Goal: Obtain resource: Download file/media

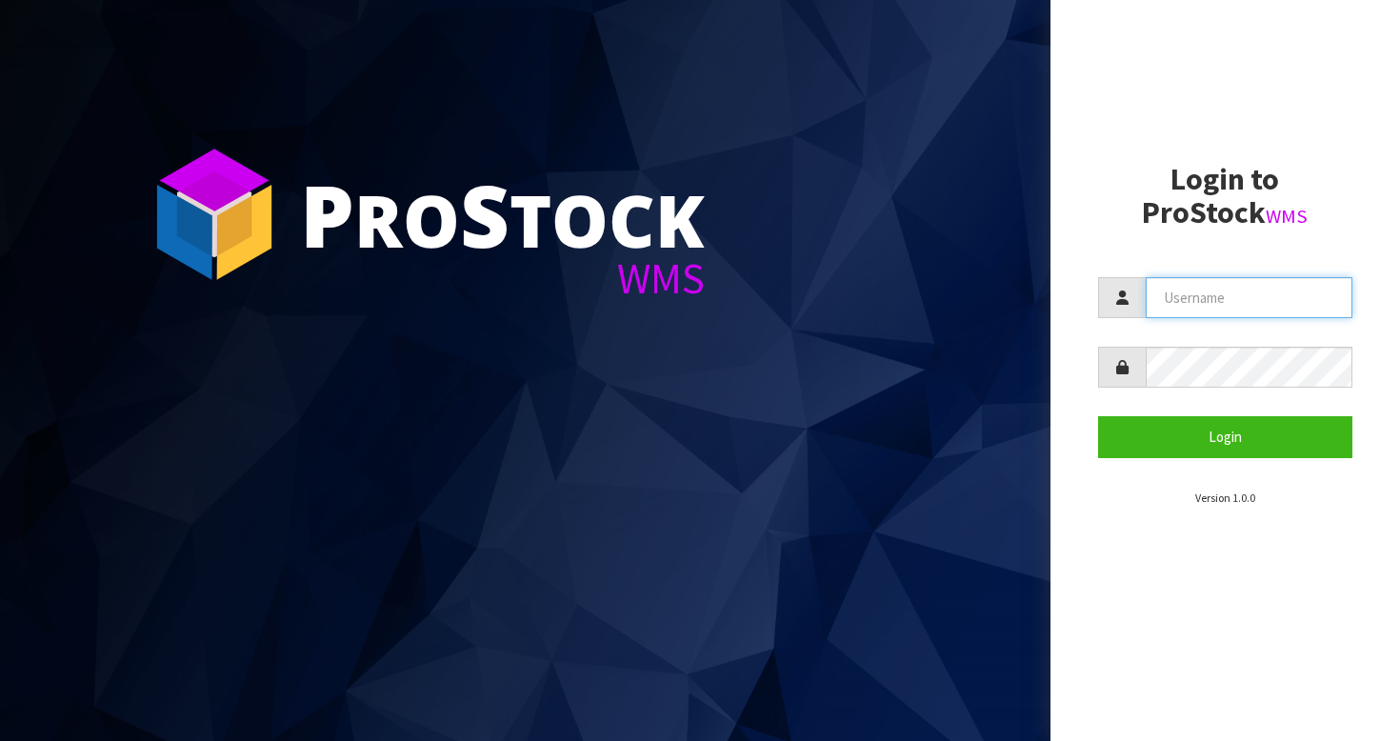
type input "BABW"
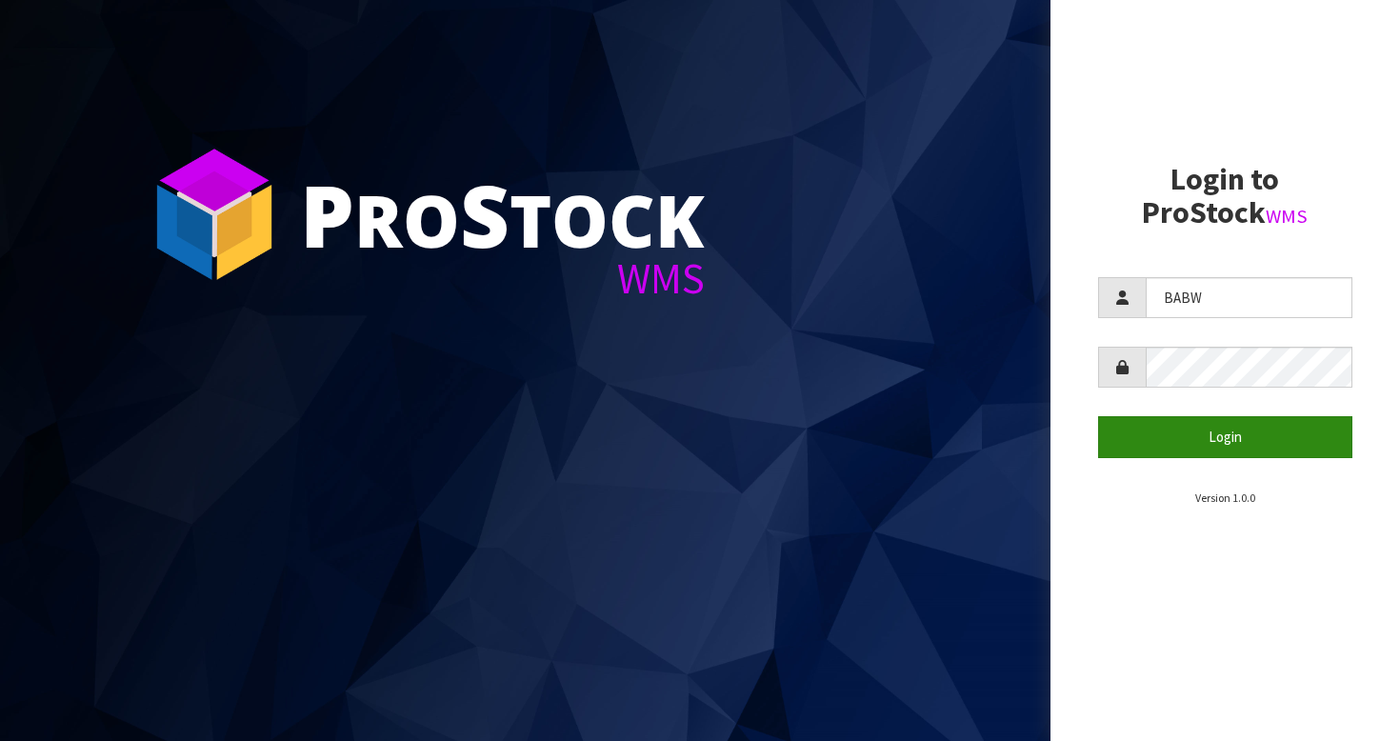
click at [1224, 432] on button "Login" at bounding box center [1225, 436] width 255 height 41
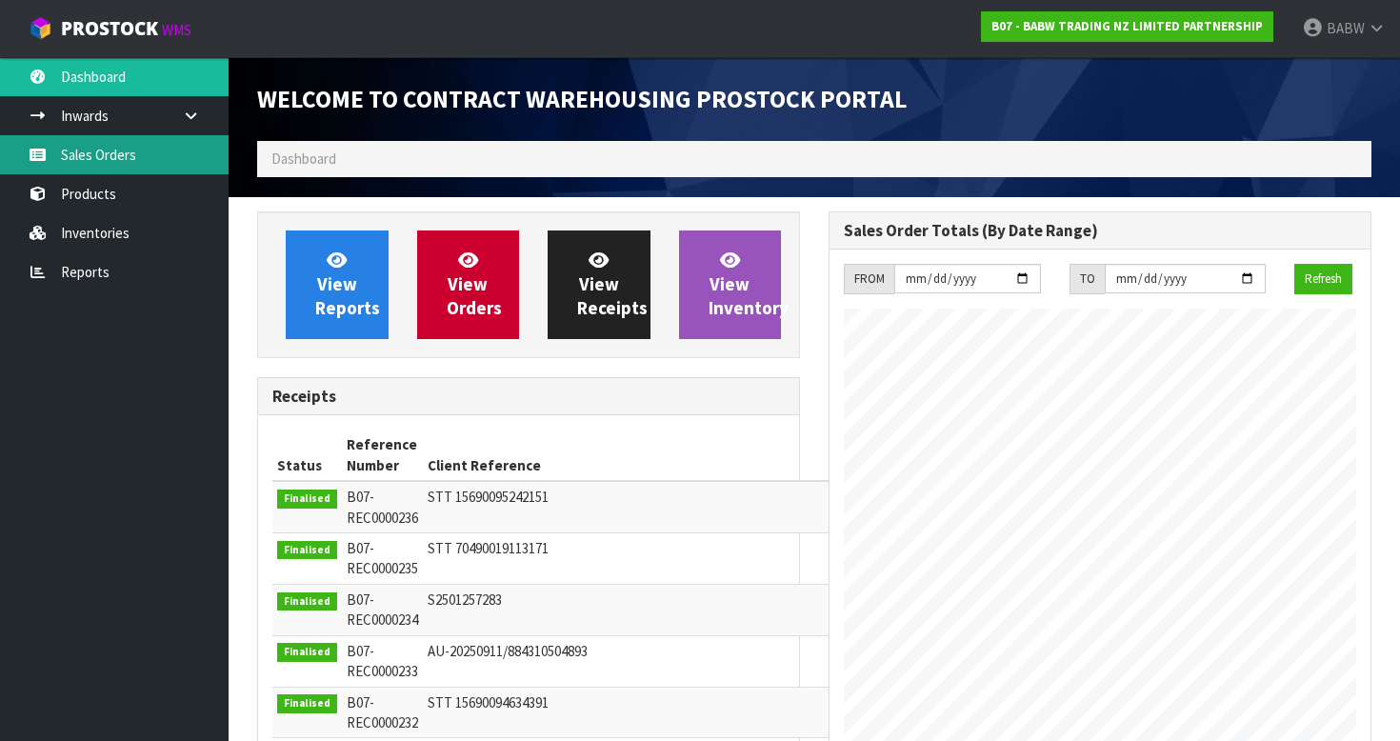
scroll to position [1051, 572]
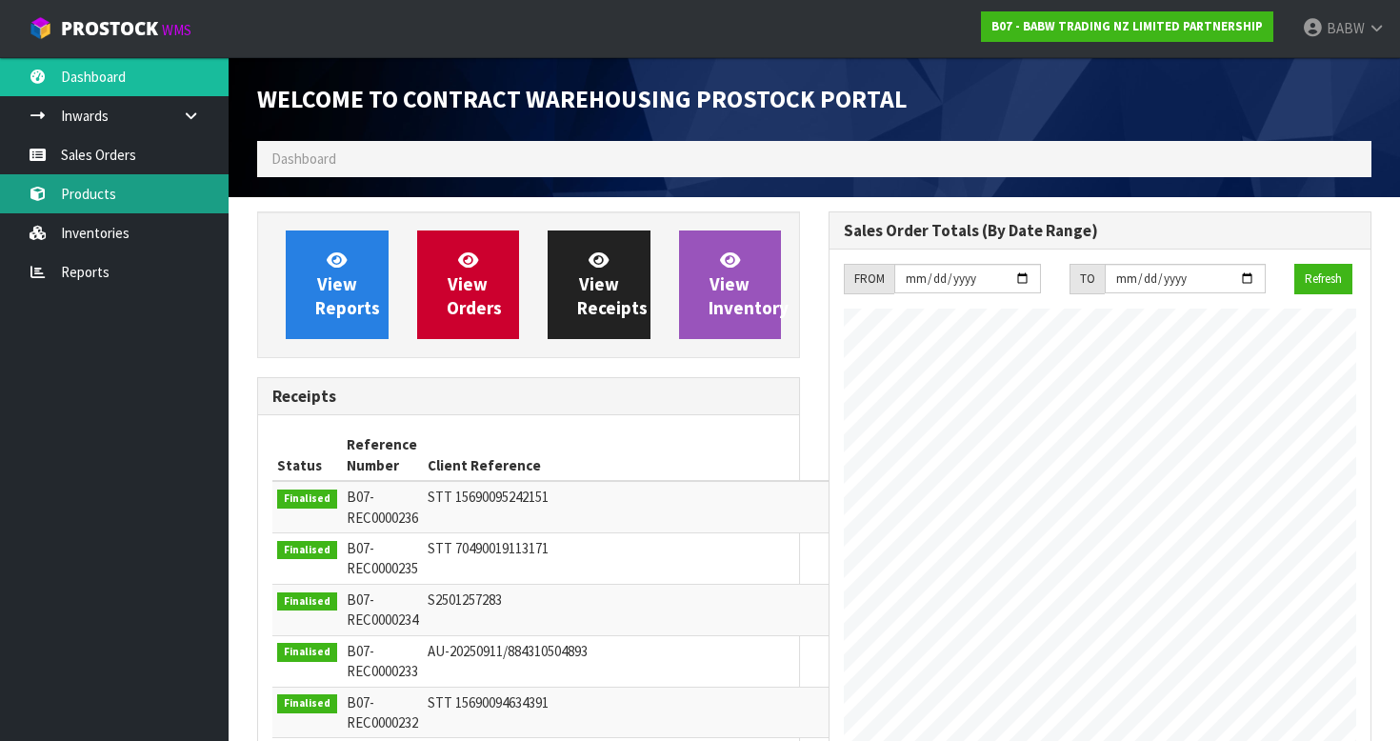
click at [165, 191] on link "Products" at bounding box center [114, 193] width 229 height 39
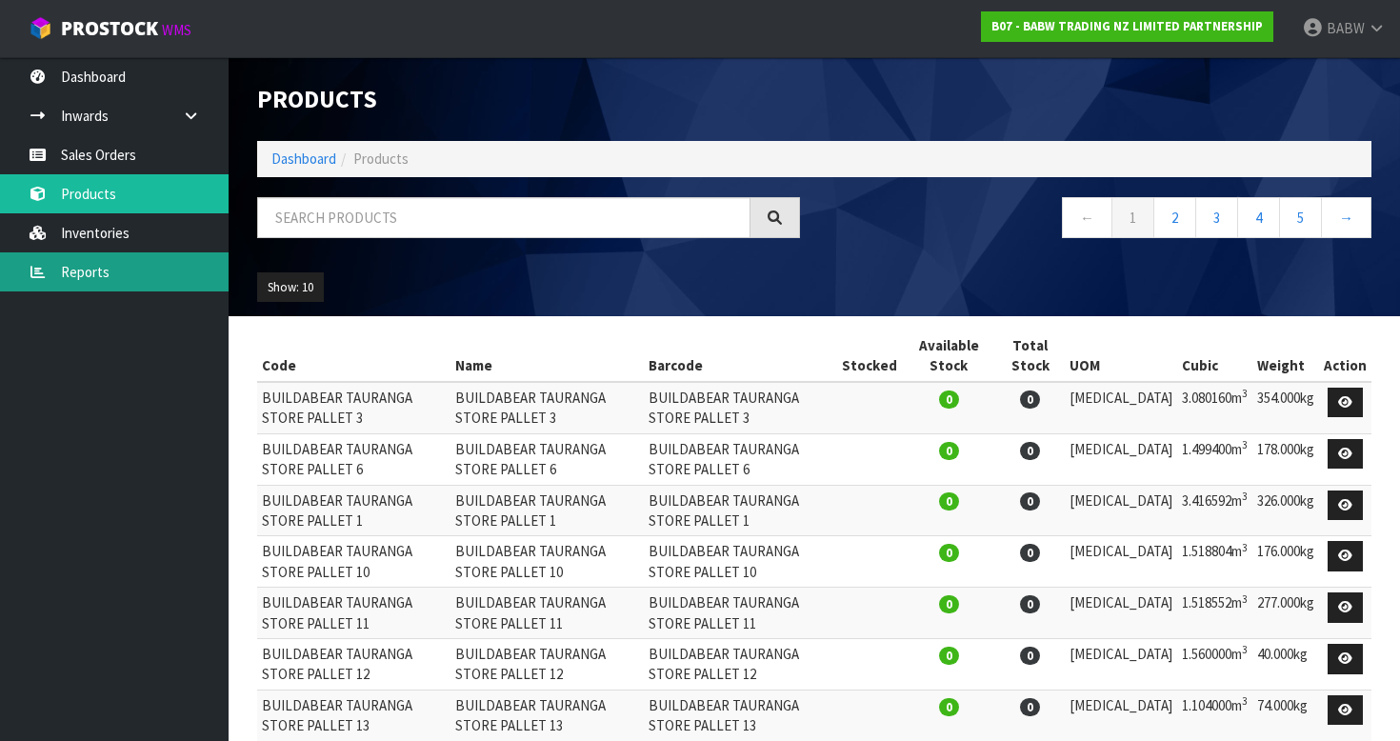
click at [148, 275] on link "Reports" at bounding box center [114, 271] width 229 height 39
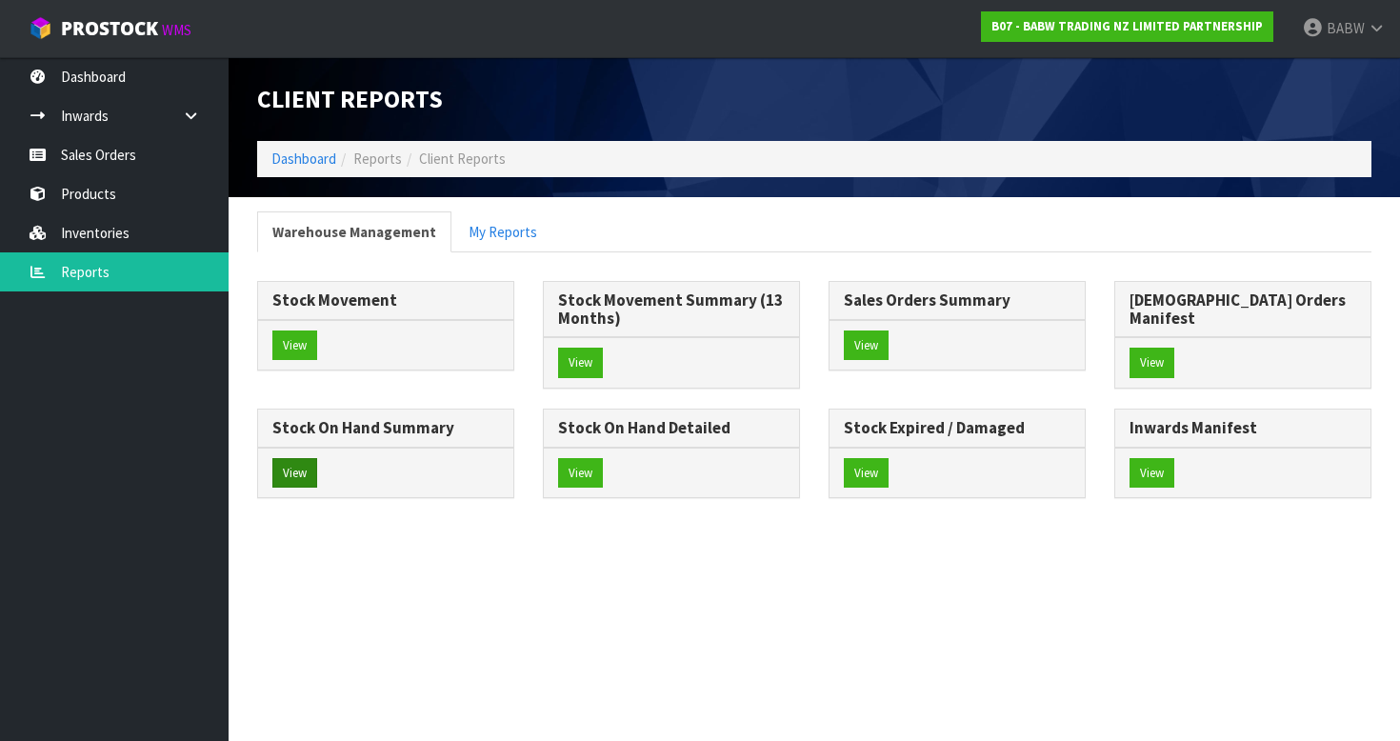
click at [317, 458] on button "View" at bounding box center [294, 473] width 45 height 30
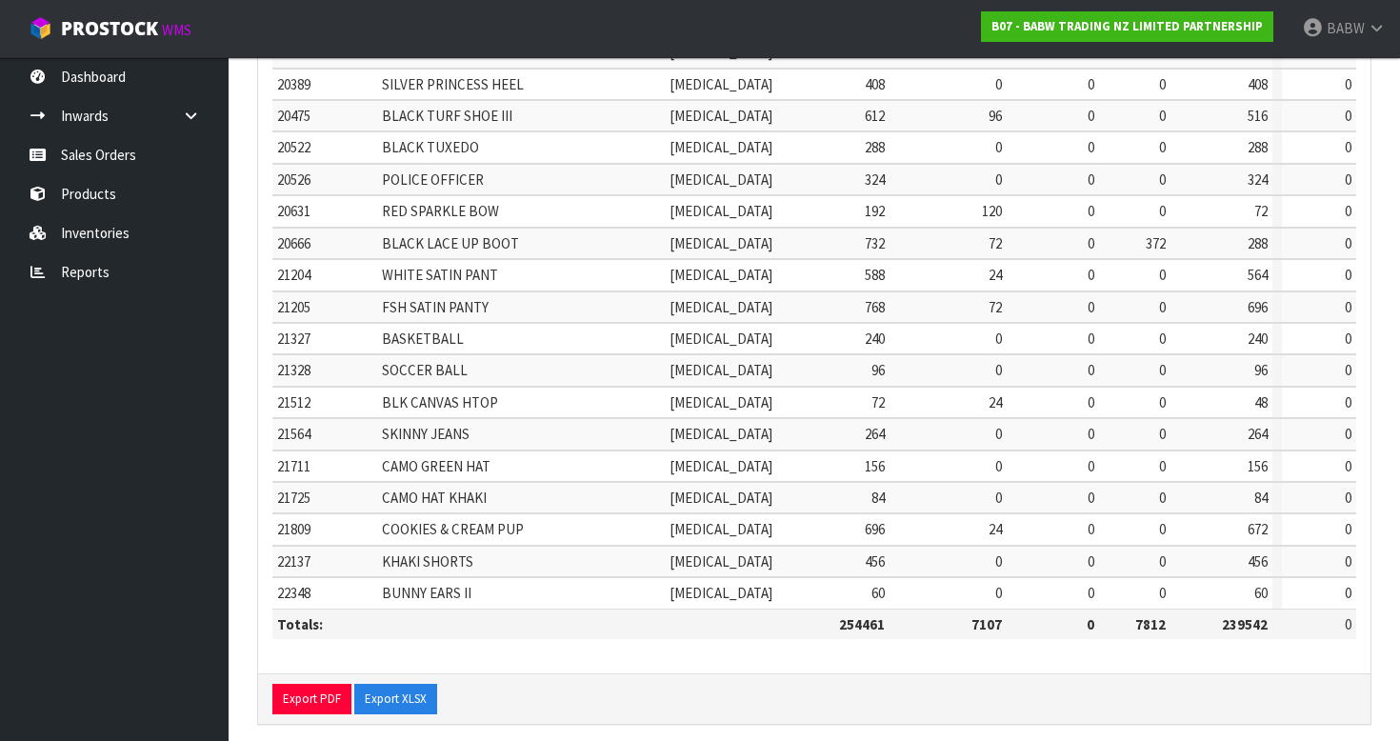
scroll to position [587, 0]
click at [395, 692] on button "Export XLSX" at bounding box center [395, 700] width 83 height 30
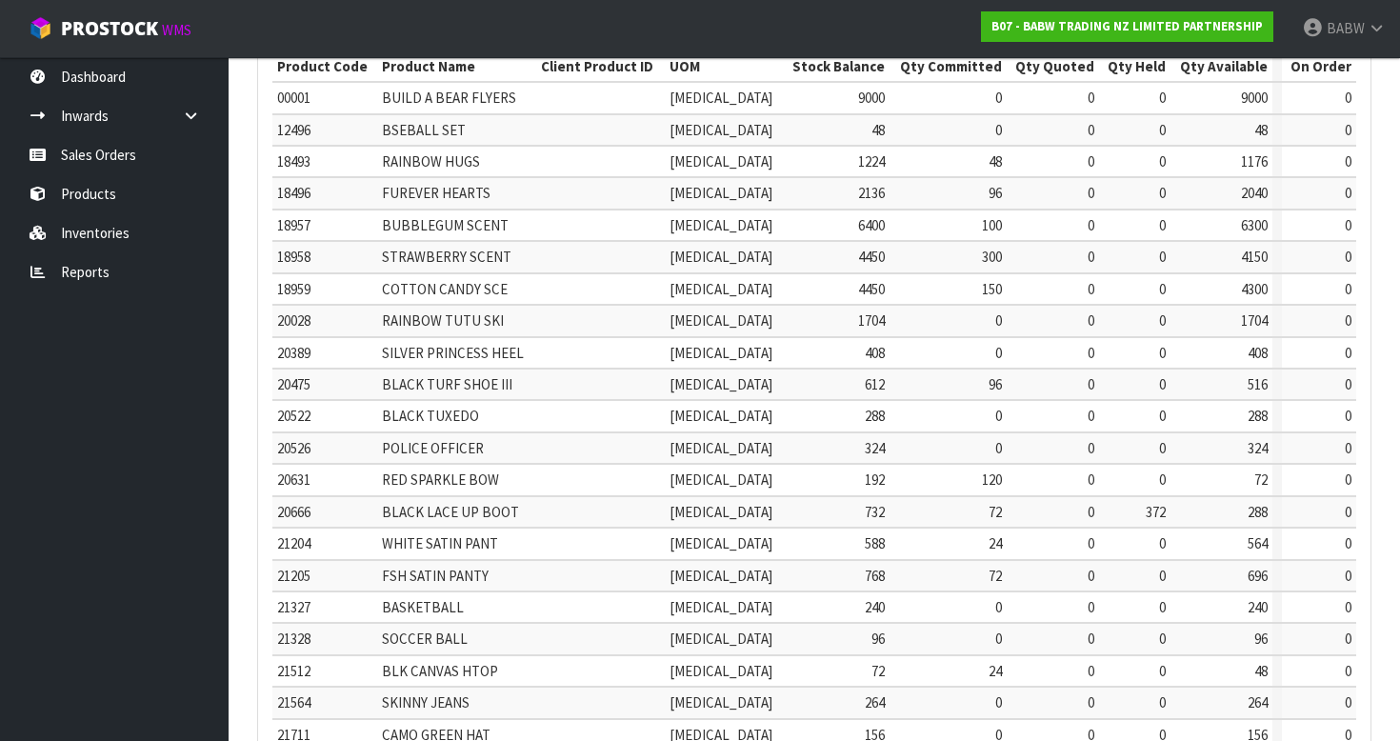
scroll to position [318, 0]
click at [137, 164] on link "Sales Orders" at bounding box center [114, 154] width 229 height 39
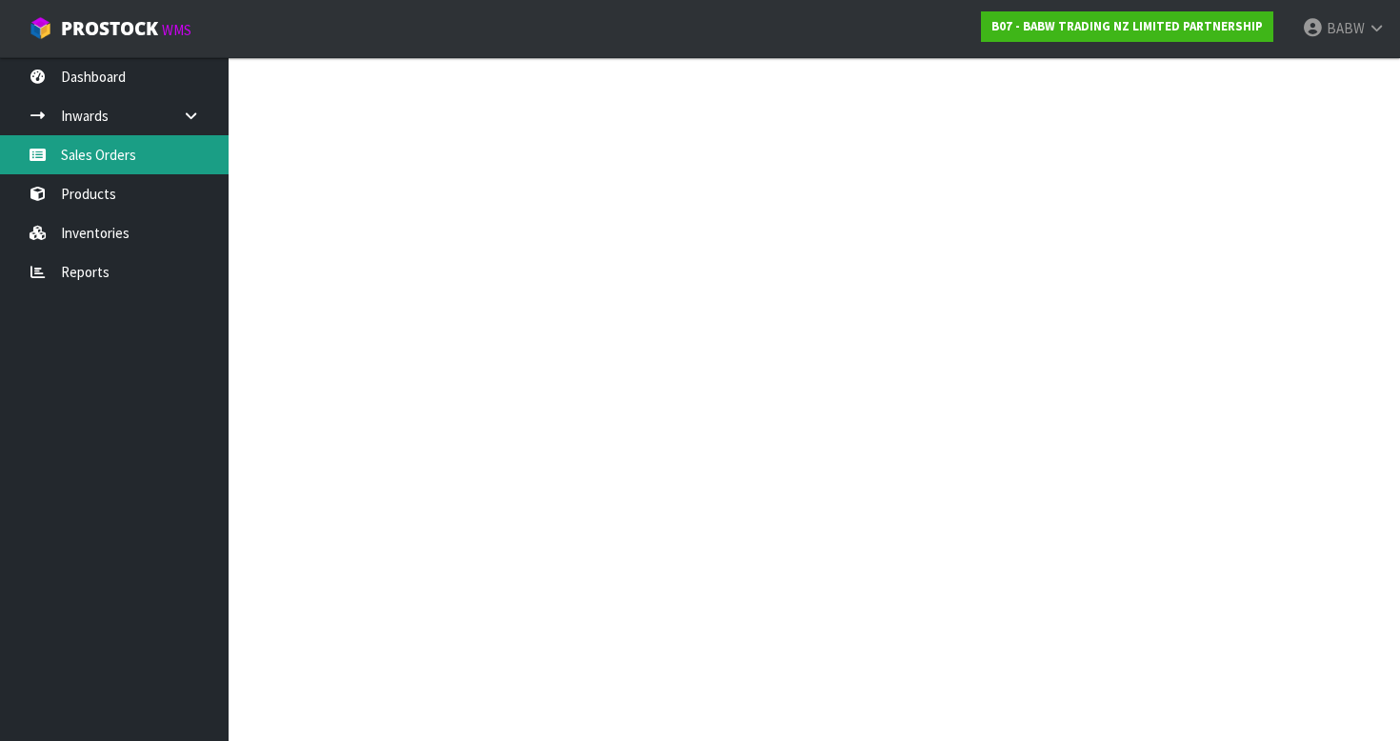
click at [112, 155] on div "Sales Orders Dashboard Outwards Sales Orders ← 1 → Show: 10 5 10 25 50 Status: …" at bounding box center [700, 241] width 1400 height 482
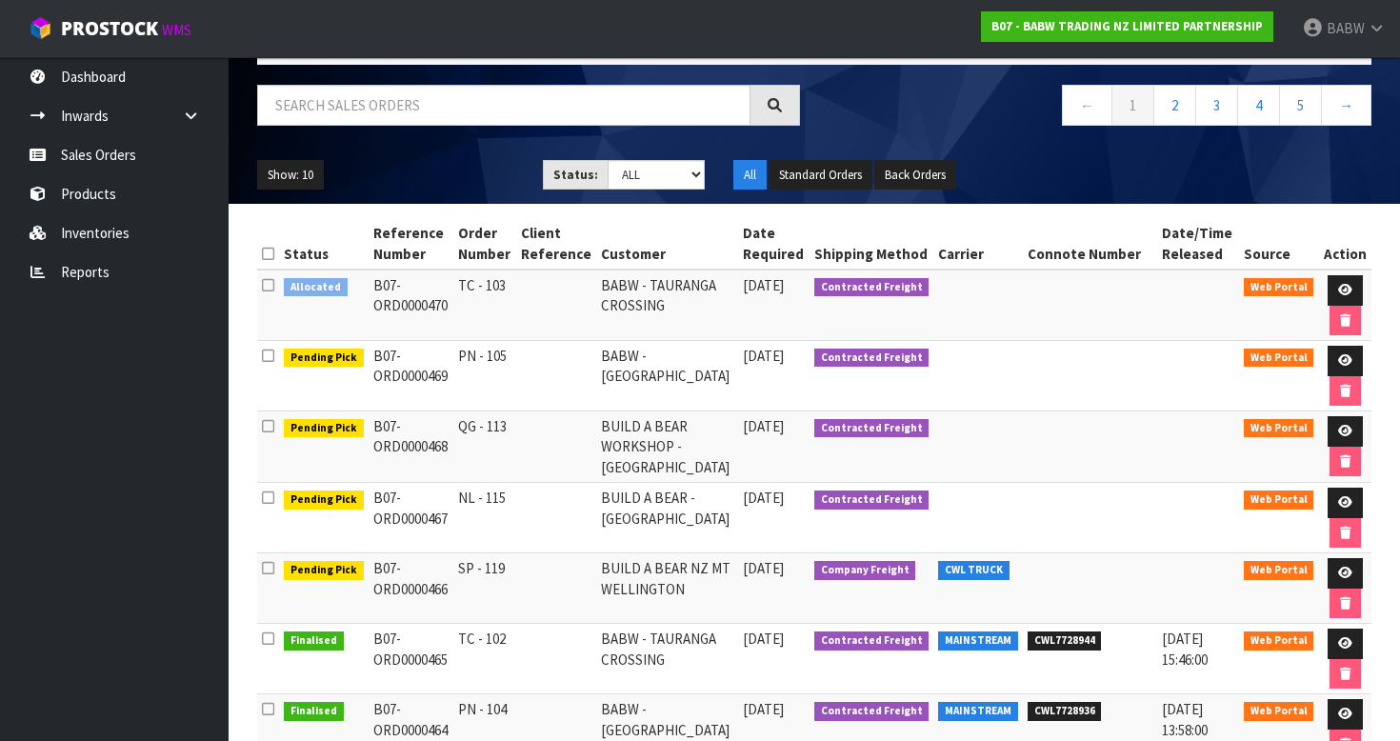
scroll to position [134, 0]
